Goal: Information Seeking & Learning: Understand process/instructions

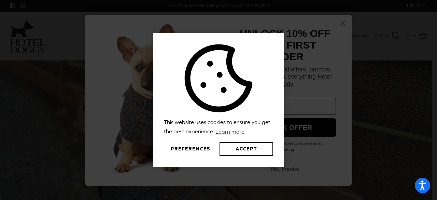
click at [366, 29] on div "This website uses cookies to ensure you get the best experience. Learn more Pre…" at bounding box center [218, 100] width 437 height 200
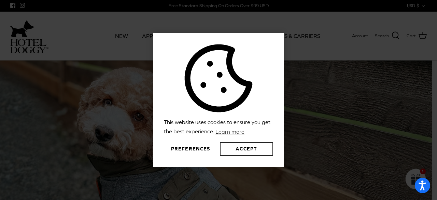
click at [250, 150] on button "Accept" at bounding box center [246, 149] width 53 height 14
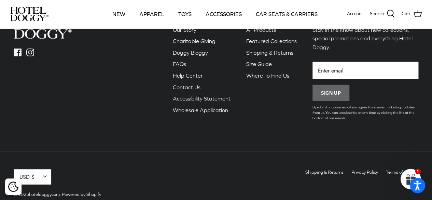
scroll to position [1014, 0]
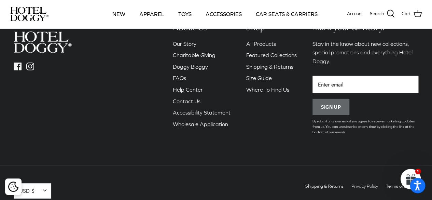
click at [367, 184] on link "Privacy Policy" at bounding box center [365, 186] width 27 height 5
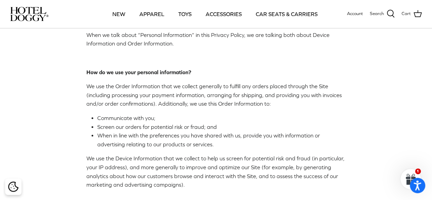
scroll to position [457, 0]
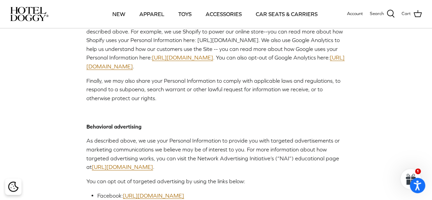
click at [31, 13] on img at bounding box center [29, 14] width 38 height 14
